Goal: Find specific fact

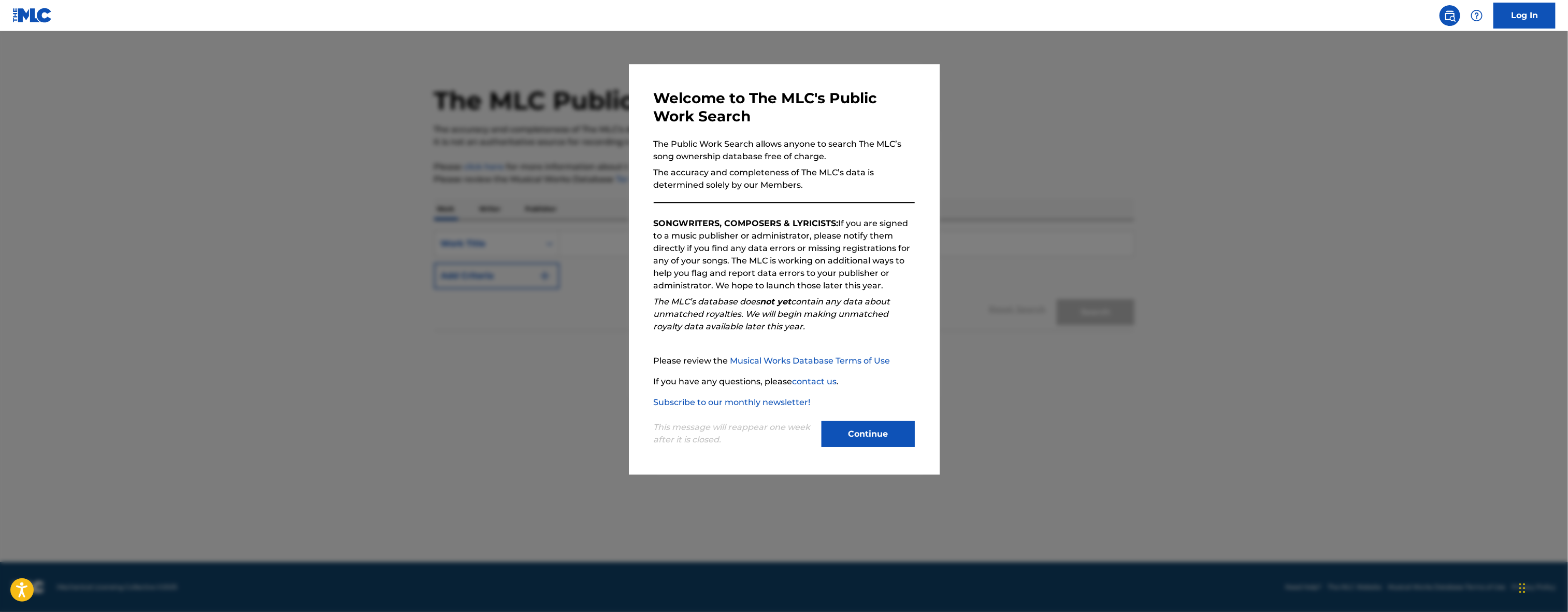
click at [904, 433] on button "Continue" at bounding box center [868, 434] width 93 height 26
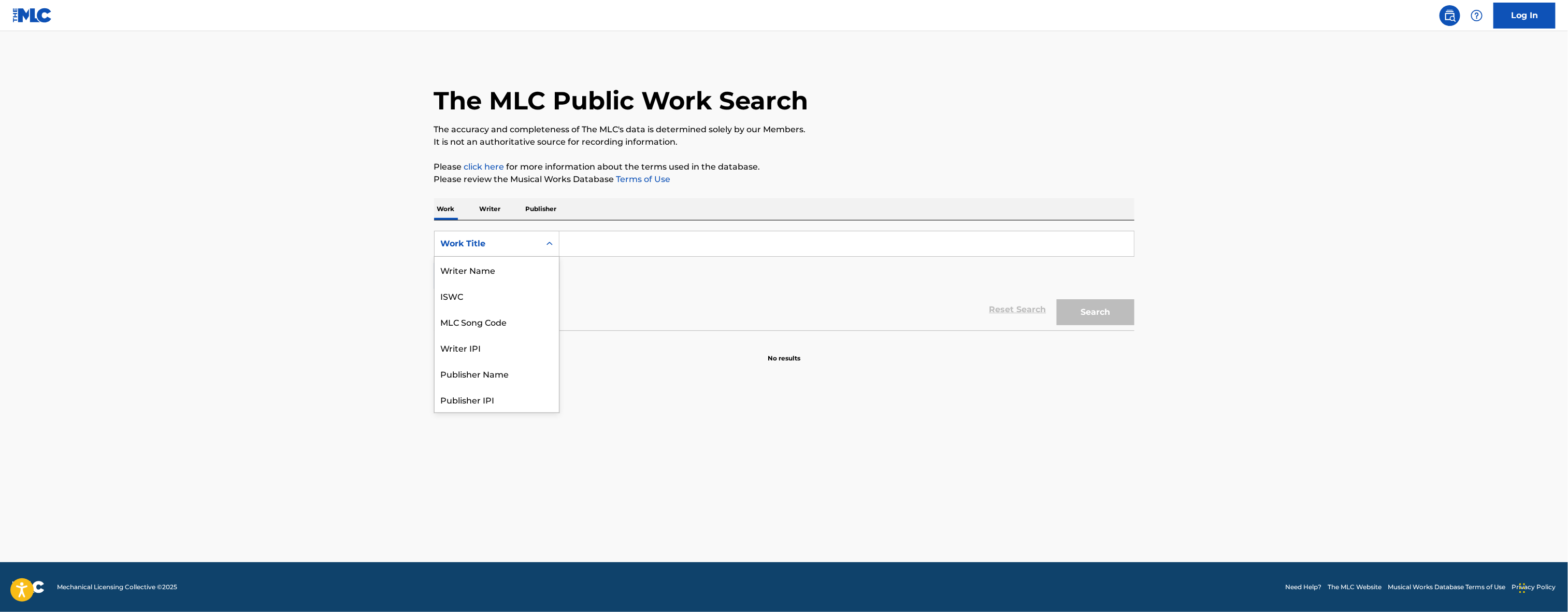
click at [506, 245] on div "Work Title" at bounding box center [487, 244] width 93 height 12
click at [469, 281] on div "Writer Name" at bounding box center [497, 269] width 124 height 26
click at [491, 237] on div "Writer Name" at bounding box center [487, 244] width 93 height 12
click at [483, 300] on div "ISWC" at bounding box center [497, 296] width 124 height 26
click at [589, 242] on input "Search Form" at bounding box center [847, 244] width 575 height 25
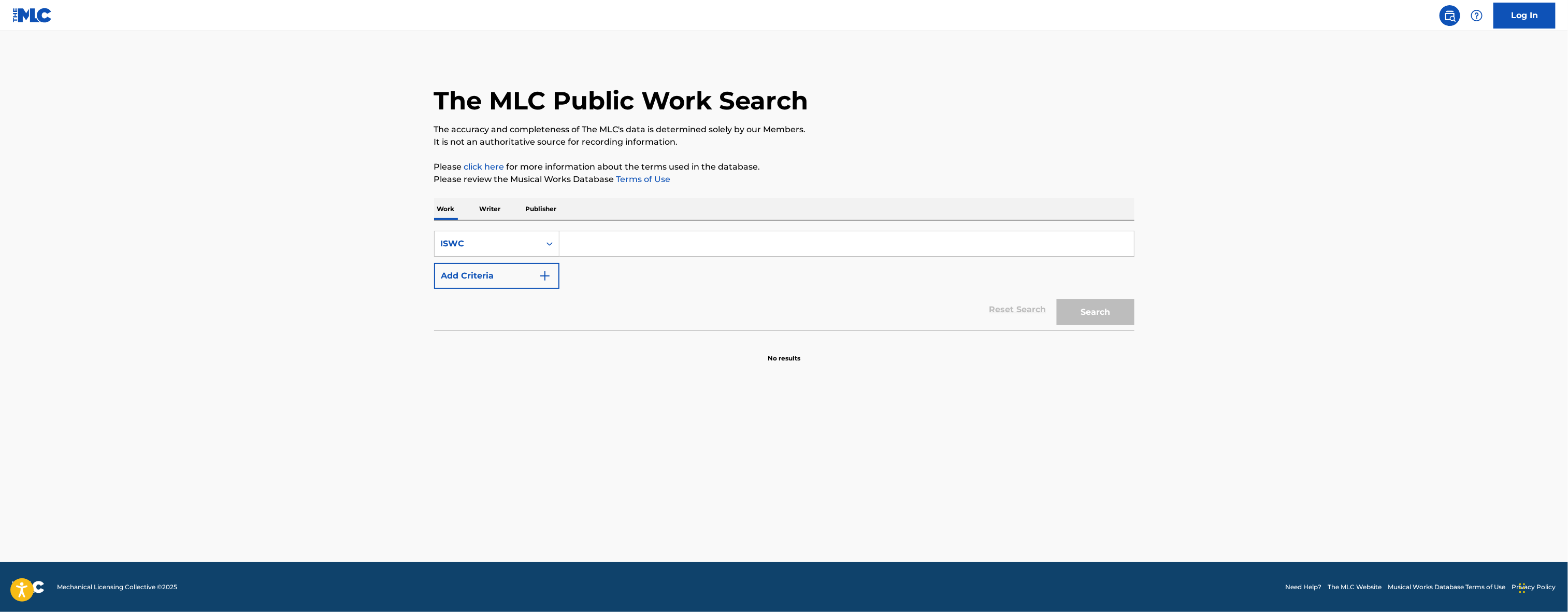
paste input "T3214713614"
type input "T3214713614"
click at [1057, 299] on button "Search" at bounding box center [1095, 312] width 78 height 26
